Goal: Find specific page/section: Find specific page/section

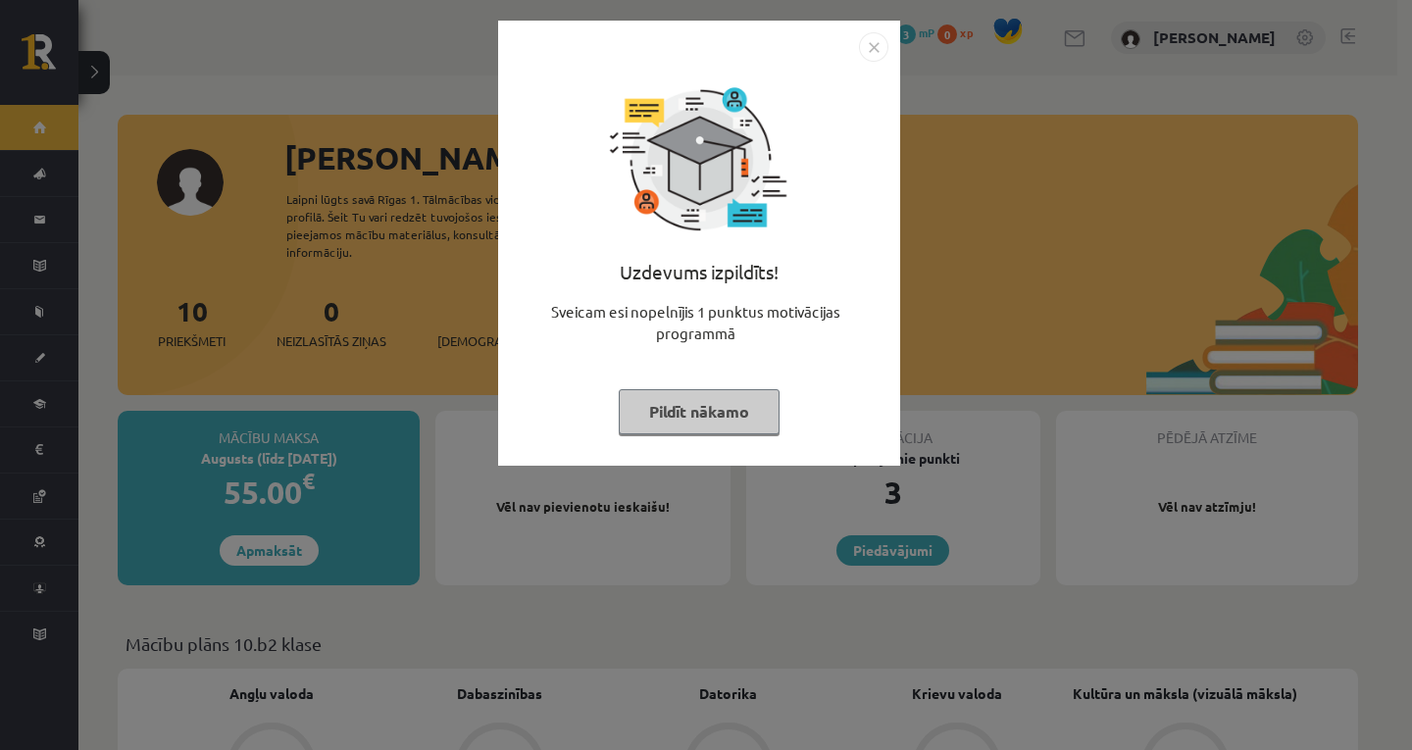
click at [750, 396] on button "Pildīt nākamo" at bounding box center [699, 411] width 161 height 45
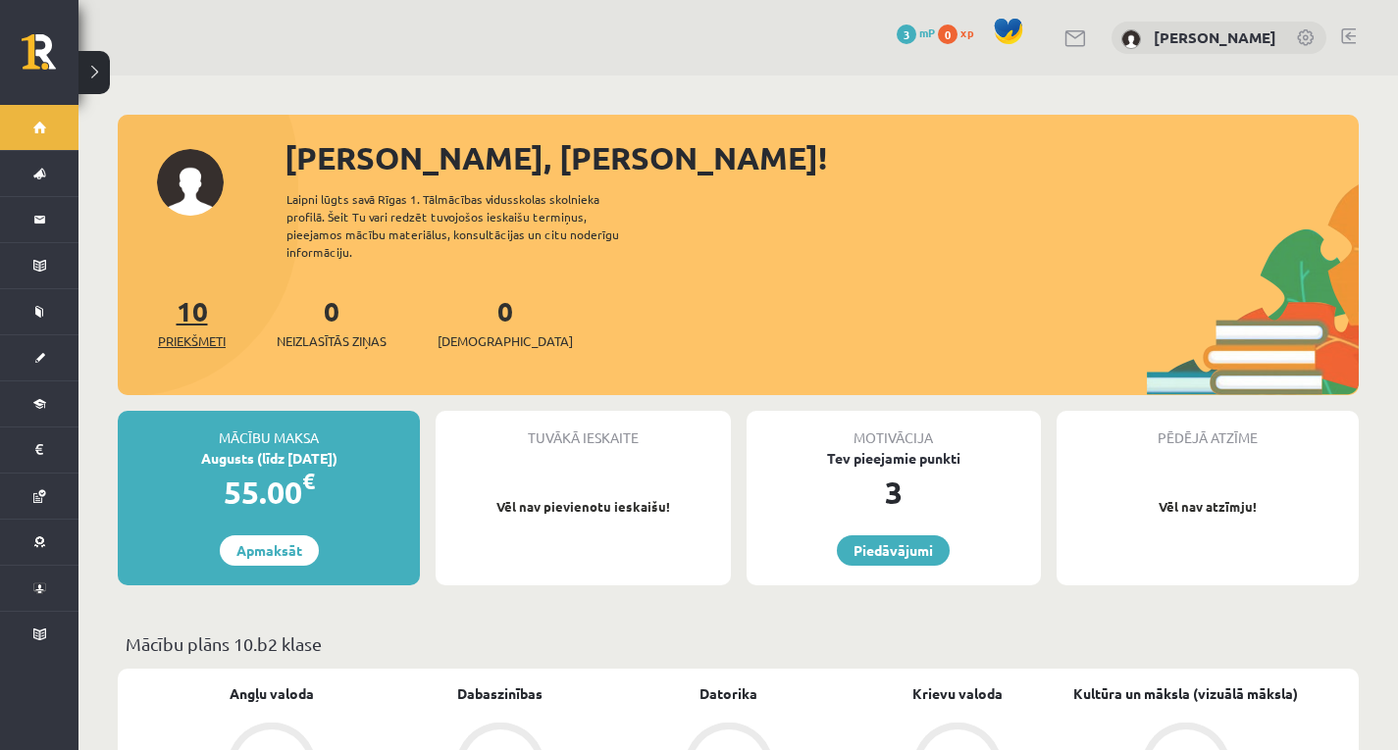
click at [189, 331] on span "Priekšmeti" at bounding box center [192, 341] width 68 height 20
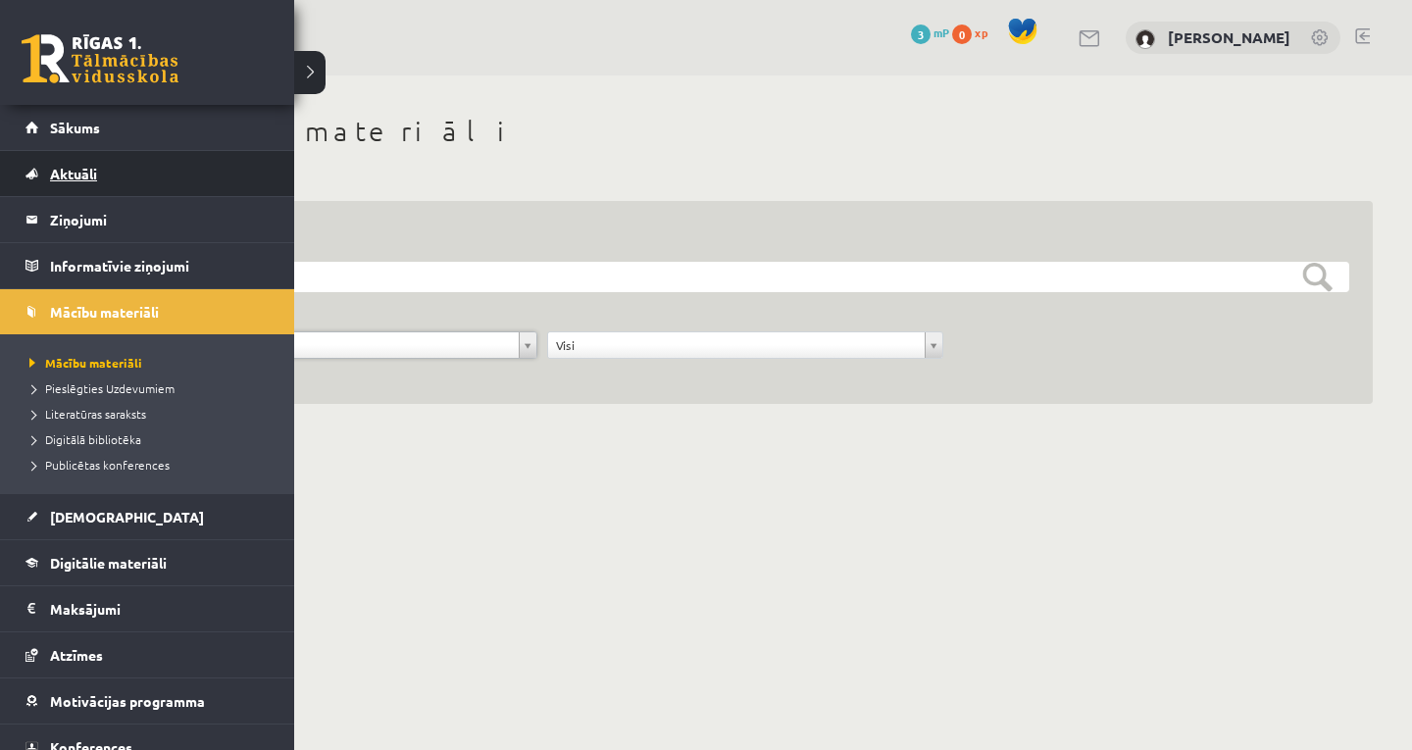
click at [69, 167] on span "Aktuāli" at bounding box center [73, 174] width 47 height 18
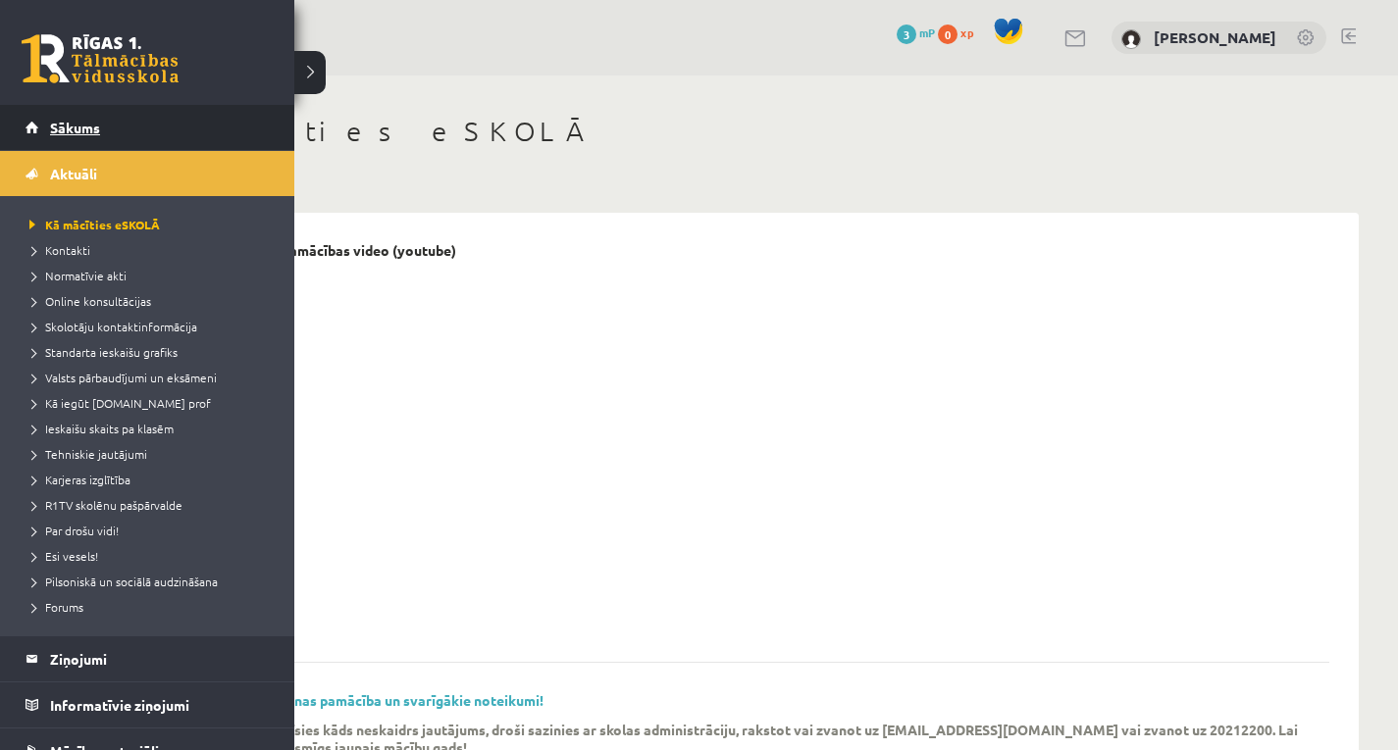
click at [127, 135] on link "Sākums" at bounding box center [147, 127] width 244 height 45
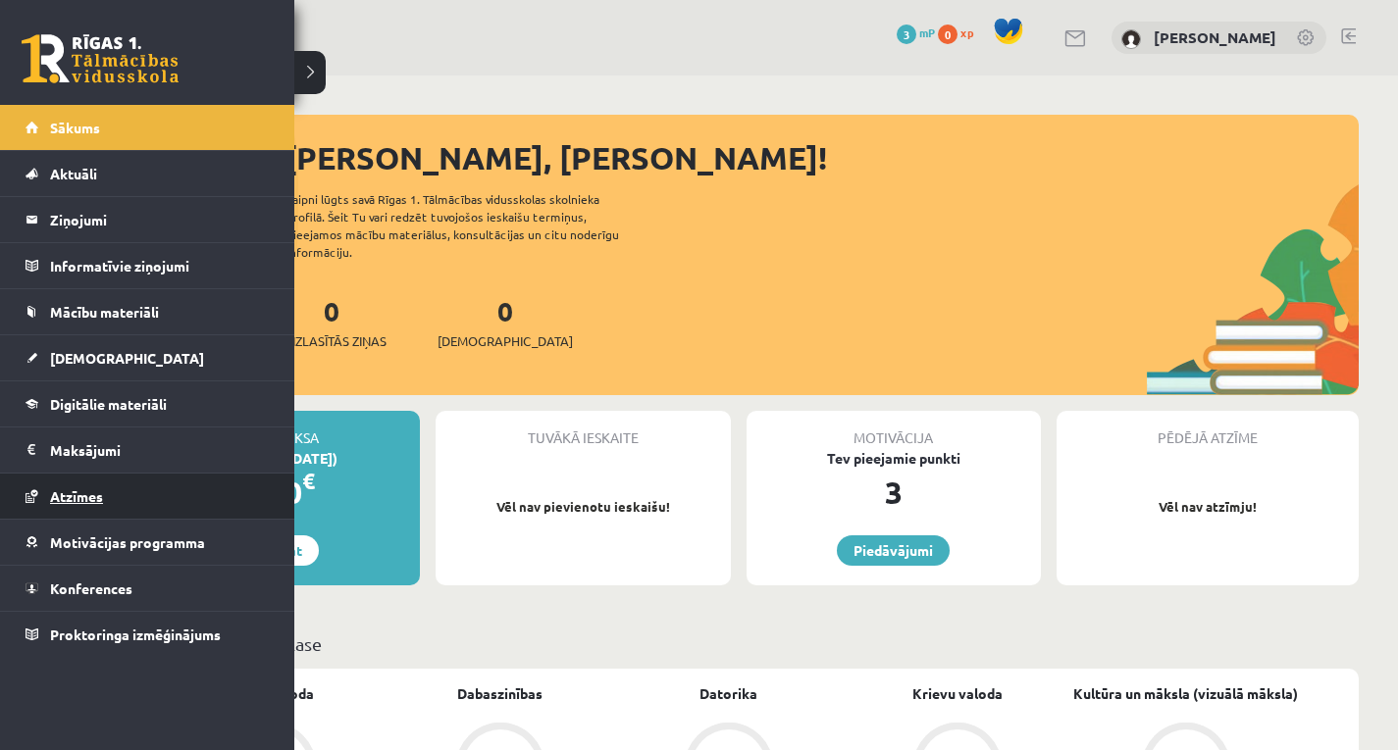
click at [92, 495] on span "Atzīmes" at bounding box center [76, 496] width 53 height 18
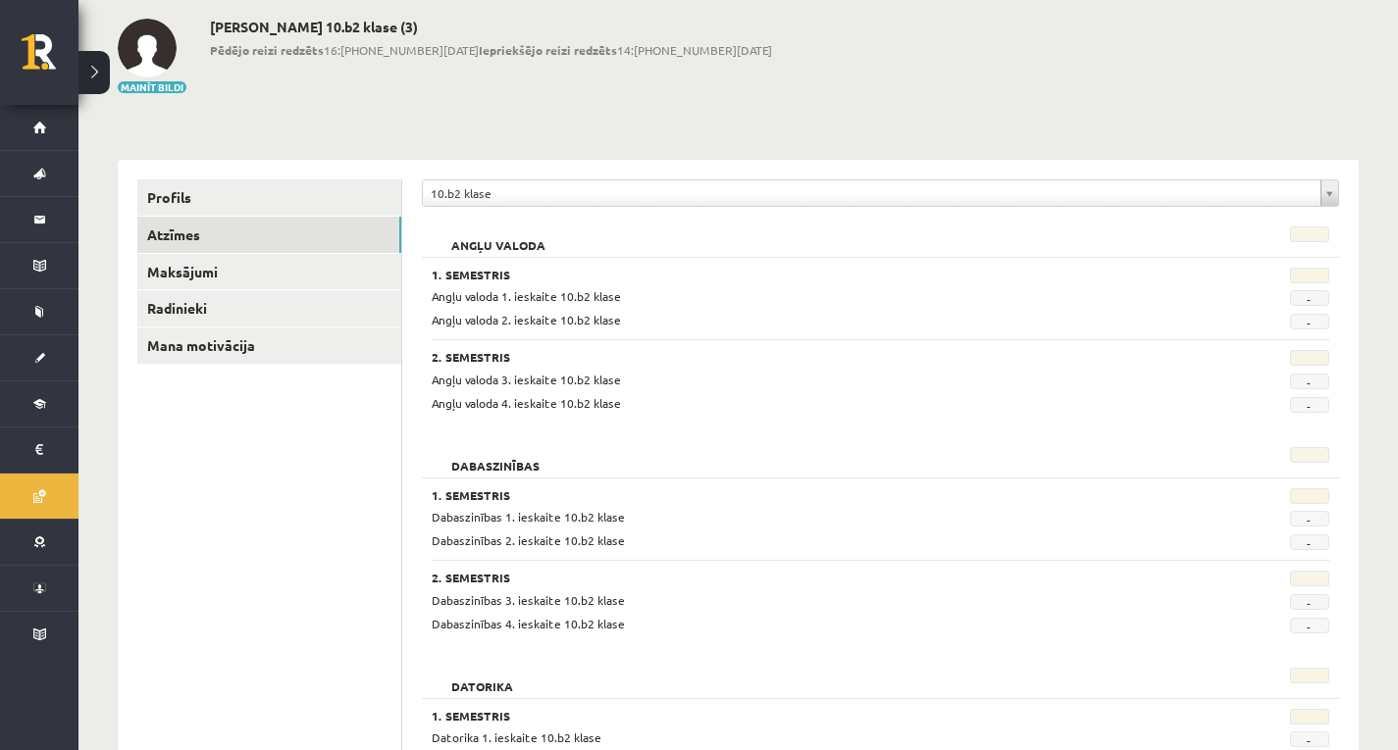
scroll to position [98, 0]
click at [1308, 295] on span "-" at bounding box center [1309, 296] width 39 height 16
